Goal: Task Accomplishment & Management: Use online tool/utility

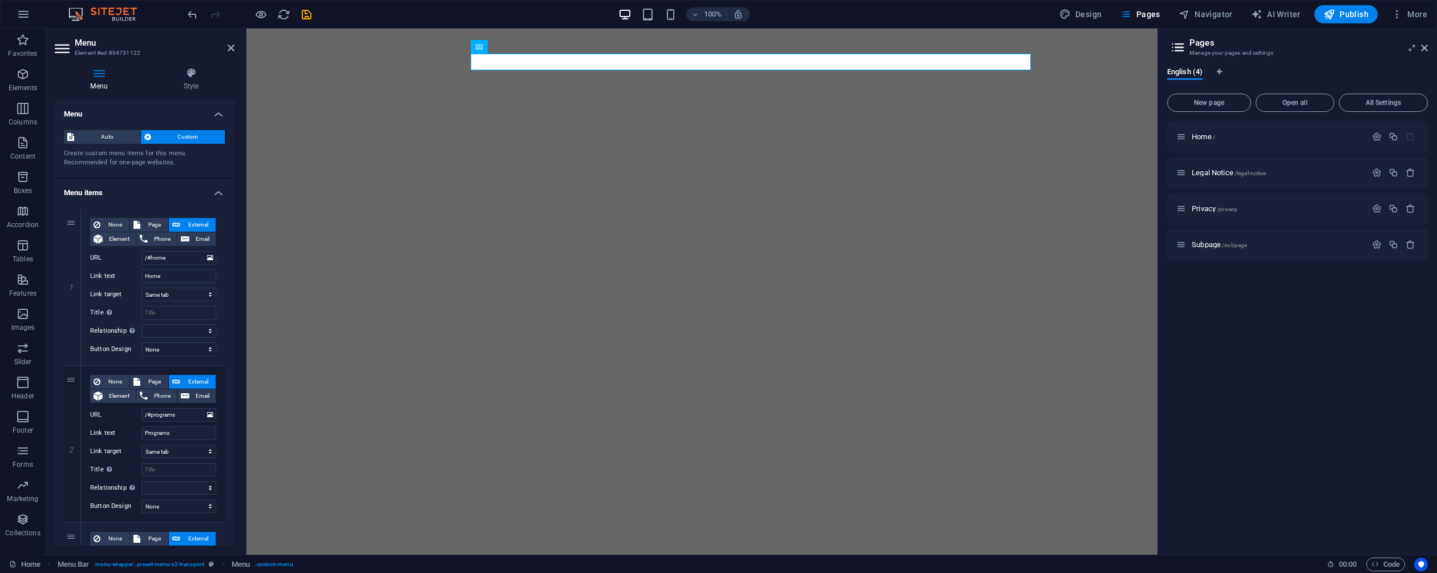
select select
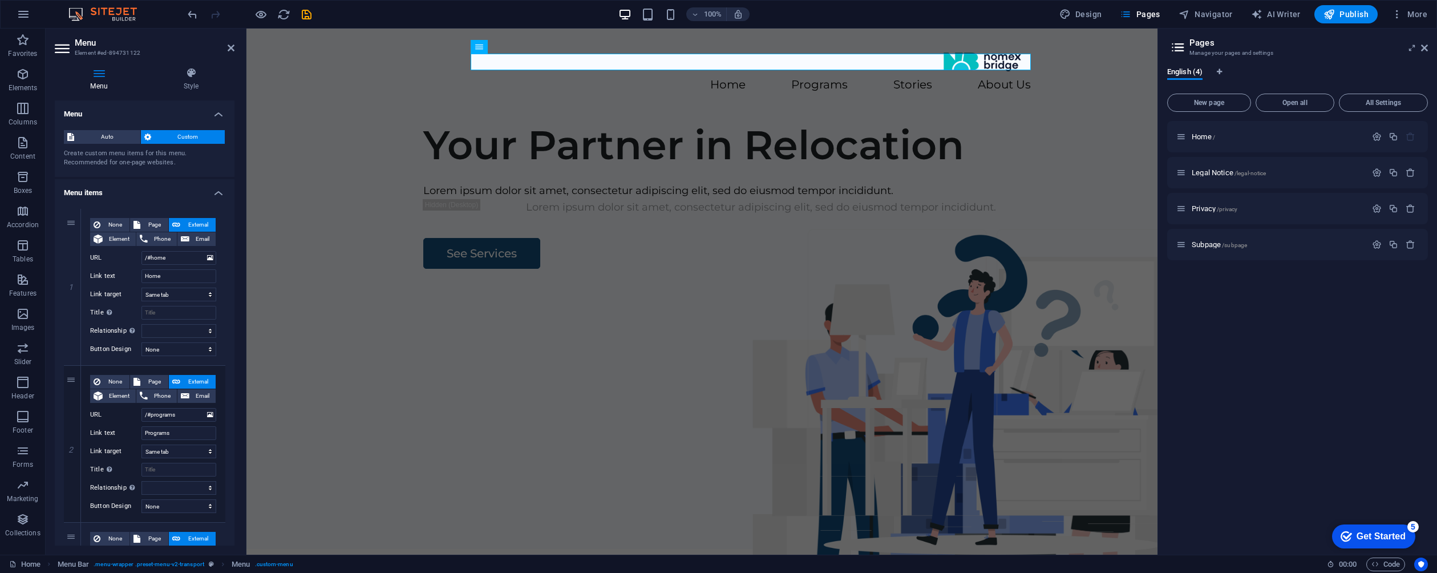
click at [708, 269] on figure at bounding box center [966, 460] width 541 height 382
select select "px"
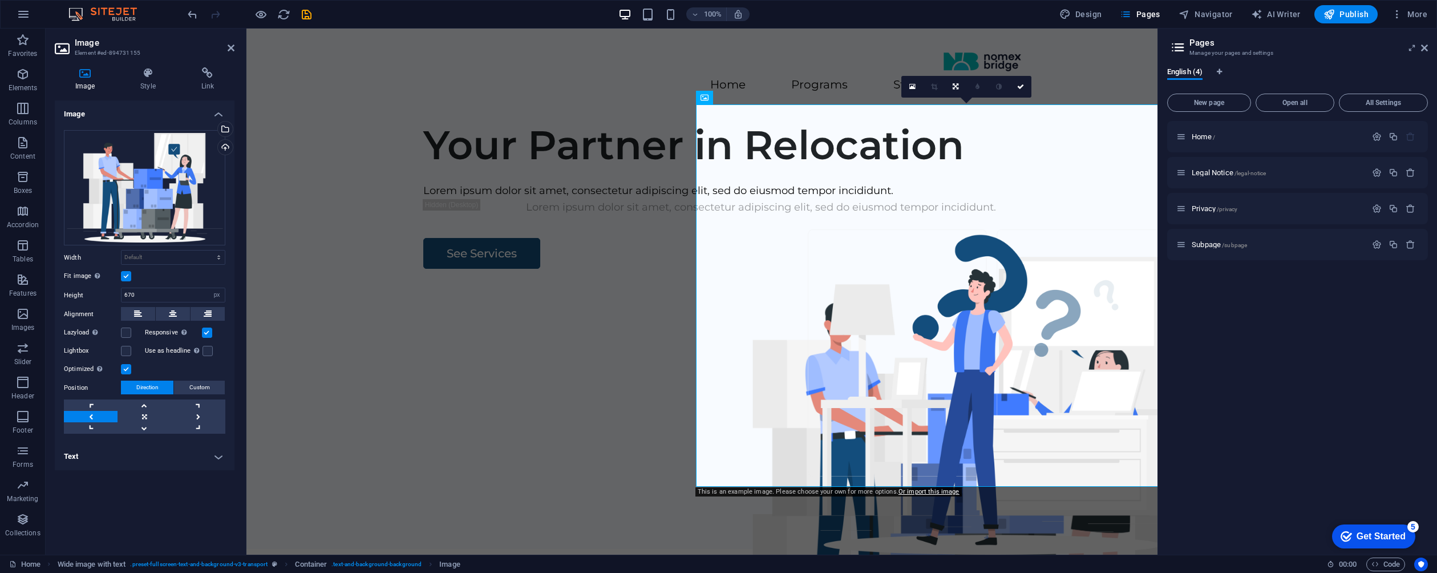
click at [504, 169] on div "Your Partner in Relocation" at bounding box center [761, 145] width 676 height 48
